Goal: Information Seeking & Learning: Learn about a topic

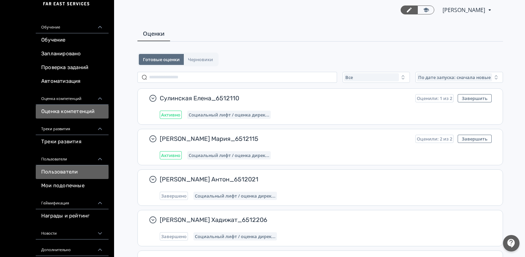
click at [65, 170] on link "Пользователи" at bounding box center [72, 172] width 73 height 14
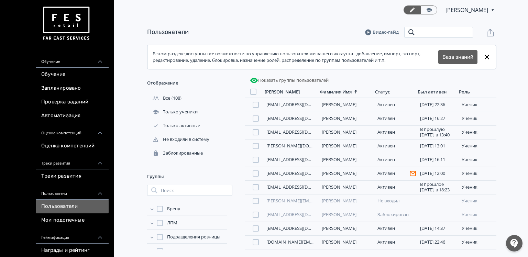
click at [433, 34] on input "search" at bounding box center [438, 32] width 69 height 11
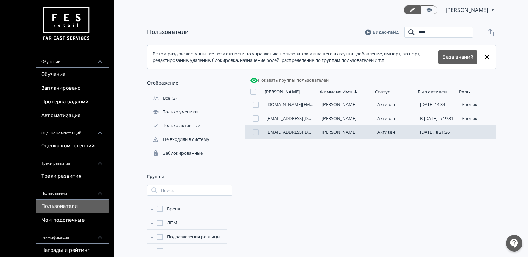
type input "****"
click at [334, 132] on link "[PERSON_NAME]" at bounding box center [339, 132] width 35 height 6
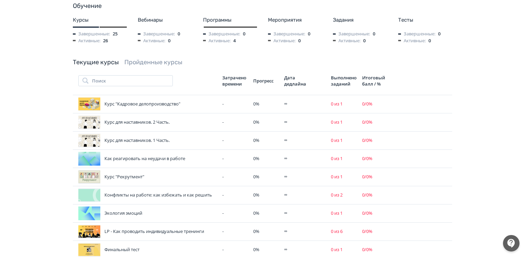
scroll to position [137, 0]
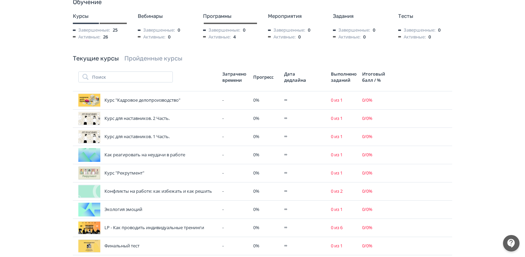
click at [134, 58] on link "Пройденные курсы" at bounding box center [153, 59] width 58 height 8
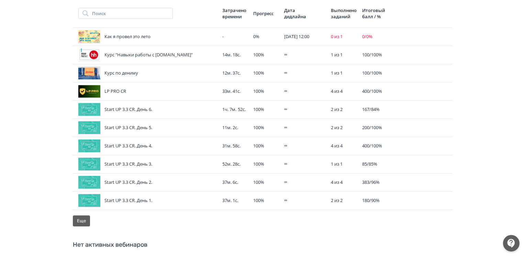
scroll to position [275, 0]
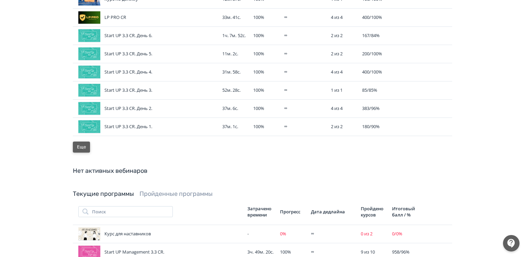
click at [78, 147] on button "Еще" at bounding box center [81, 147] width 17 height 11
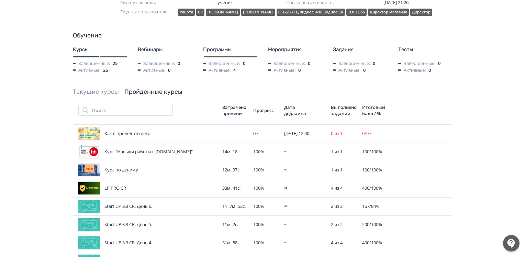
scroll to position [103, 0]
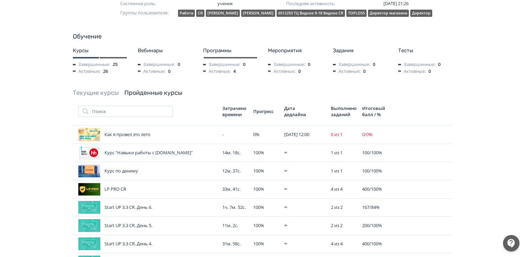
click at [100, 95] on link "Текущие курсы" at bounding box center [96, 93] width 46 height 8
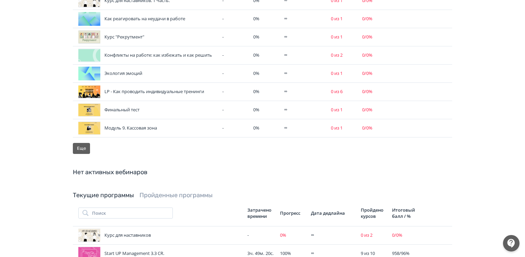
scroll to position [275, 0]
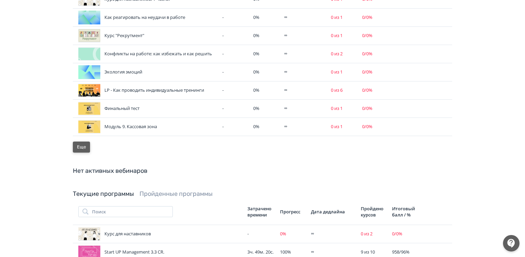
click at [81, 149] on button "Еще" at bounding box center [81, 147] width 17 height 11
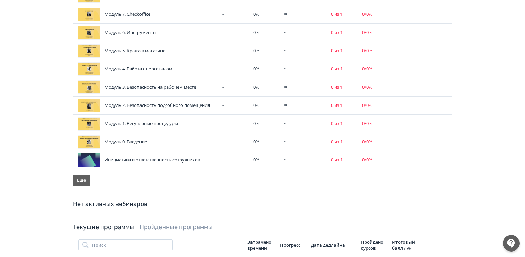
scroll to position [481, 0]
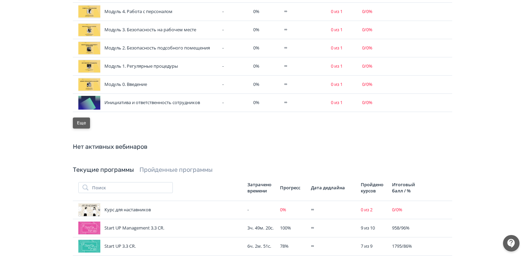
click at [84, 125] on button "Еще" at bounding box center [81, 123] width 17 height 11
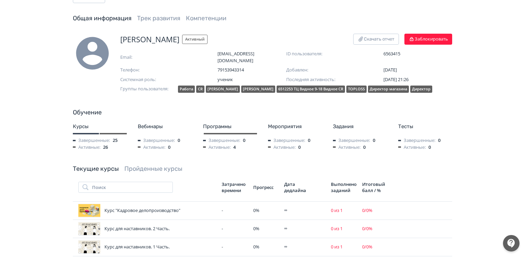
scroll to position [0, 0]
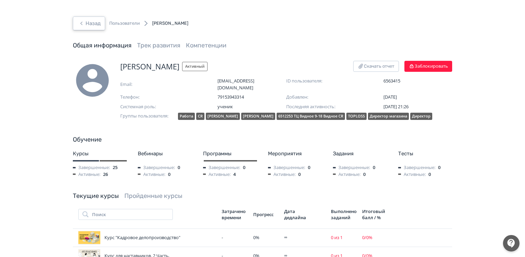
click at [93, 23] on button "Назад" at bounding box center [89, 23] width 32 height 14
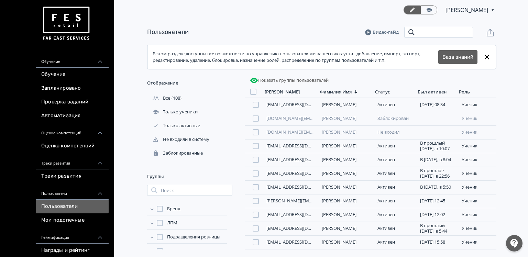
click at [436, 31] on input "search" at bounding box center [438, 32] width 69 height 11
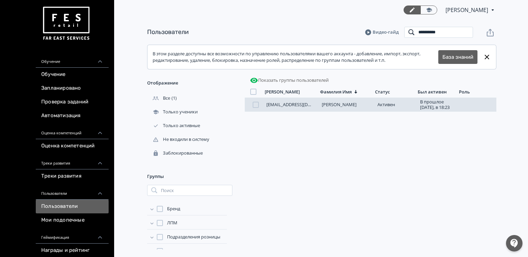
type input "**********"
click at [349, 107] on link "[PERSON_NAME]" at bounding box center [339, 104] width 35 height 6
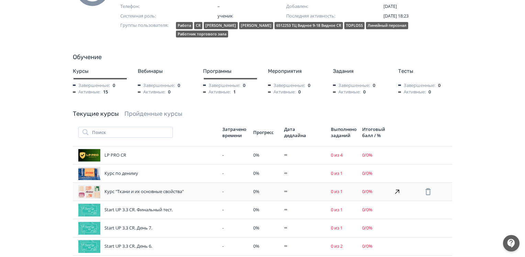
scroll to position [137, 0]
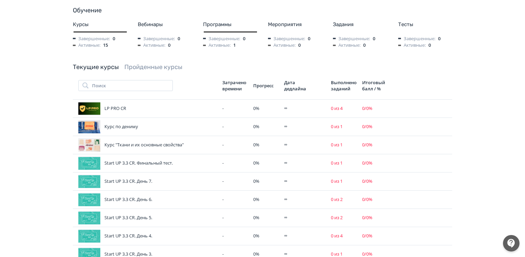
click at [138, 63] on link "Пройденные курсы" at bounding box center [153, 67] width 58 height 8
click at [155, 63] on link "Пройденные курсы" at bounding box center [153, 67] width 58 height 8
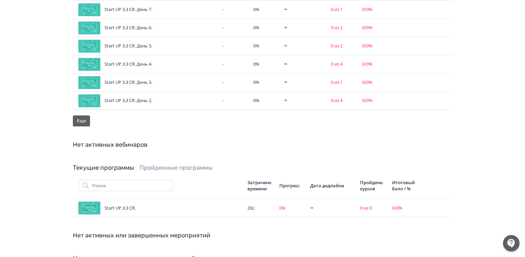
scroll to position [103, 0]
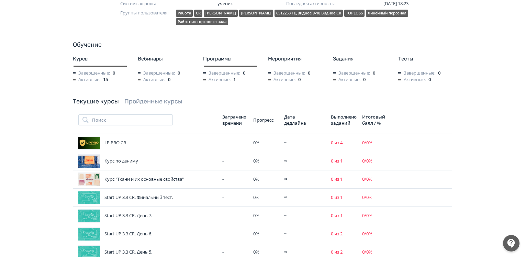
click at [144, 98] on link "Пройденные курсы" at bounding box center [153, 102] width 58 height 8
click at [110, 98] on link "Текущие курсы" at bounding box center [96, 102] width 46 height 8
click at [152, 98] on link "Пройденные курсы" at bounding box center [153, 102] width 58 height 8
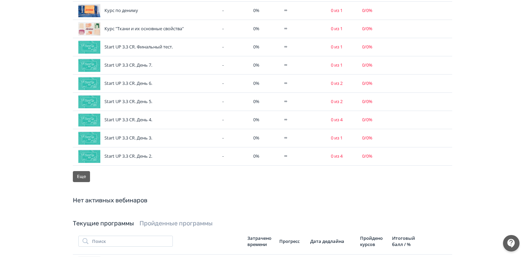
scroll to position [309, 0]
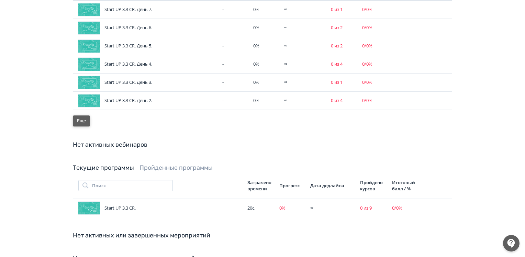
click at [82, 115] on button "Еще" at bounding box center [81, 120] width 17 height 11
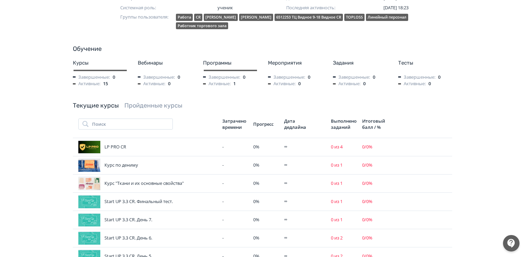
scroll to position [0, 0]
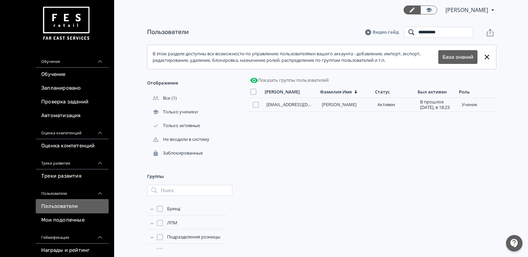
click at [465, 31] on input "**********" at bounding box center [438, 32] width 69 height 11
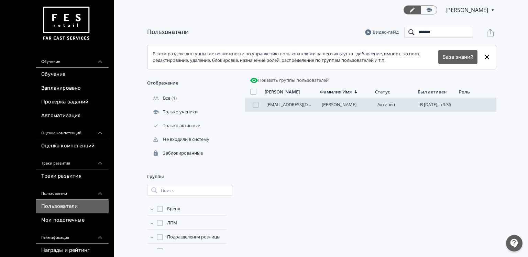
type input "*******"
click at [343, 105] on link "[PERSON_NAME]" at bounding box center [339, 104] width 35 height 6
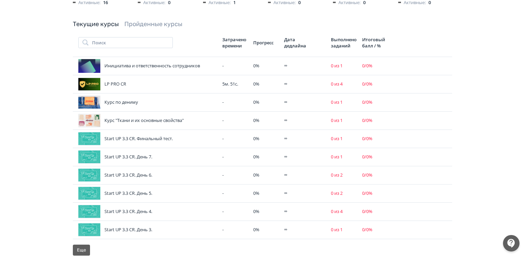
scroll to position [241, 0]
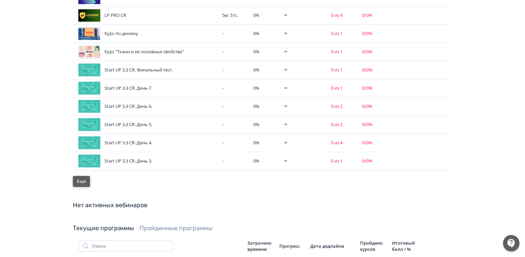
click at [84, 181] on button "Еще" at bounding box center [81, 181] width 17 height 11
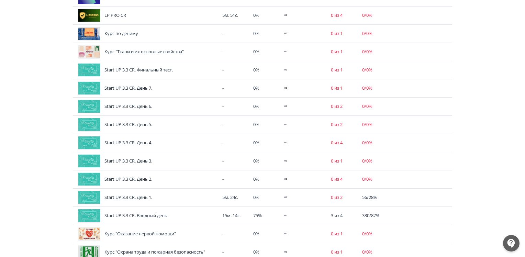
click at [492, 108] on div "Назад Пользователи [PERSON_NAME] Общая информация Трек развития Компетенции [PE…" at bounding box center [262, 114] width 525 height 710
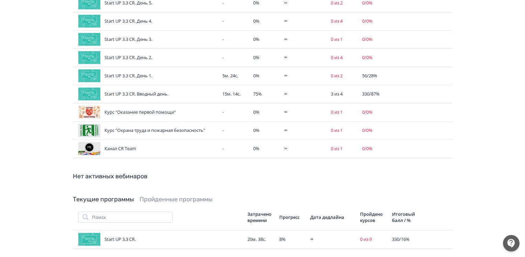
scroll to position [378, 0]
